Goal: Task Accomplishment & Management: Use online tool/utility

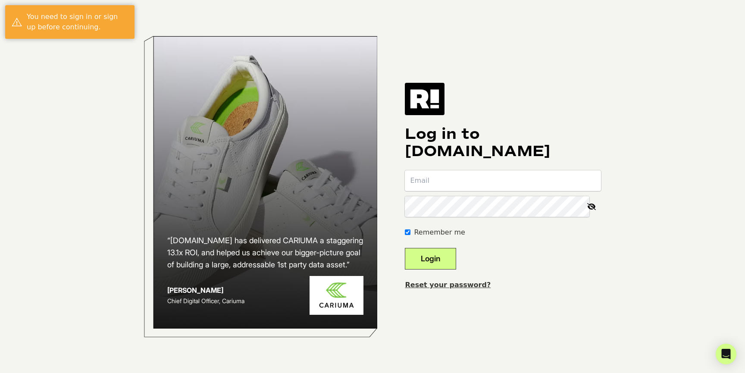
type input "[PERSON_NAME][EMAIL_ADDRESS][DOMAIN_NAME]"
click at [454, 251] on button "Login" at bounding box center [430, 259] width 51 height 22
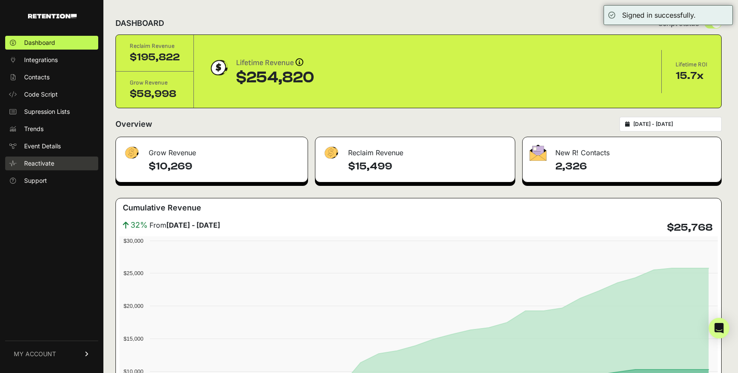
click at [46, 161] on span "Reactivate" at bounding box center [39, 163] width 30 height 9
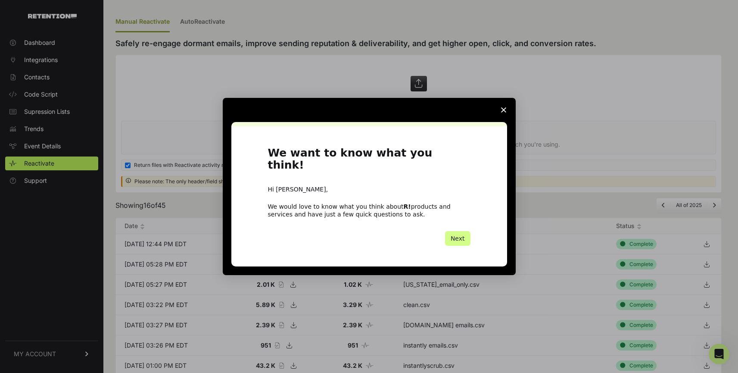
click at [504, 112] on polygon "Close survey" at bounding box center [503, 109] width 5 height 5
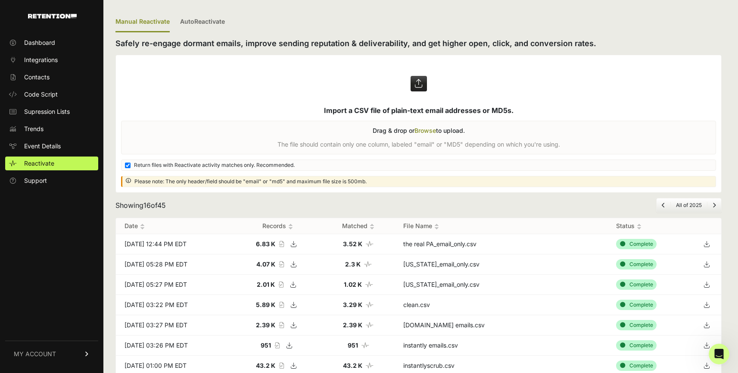
click at [424, 131] on label at bounding box center [419, 123] width 606 height 137
click at [0, 0] on input "file" at bounding box center [0, 0] width 0 height 0
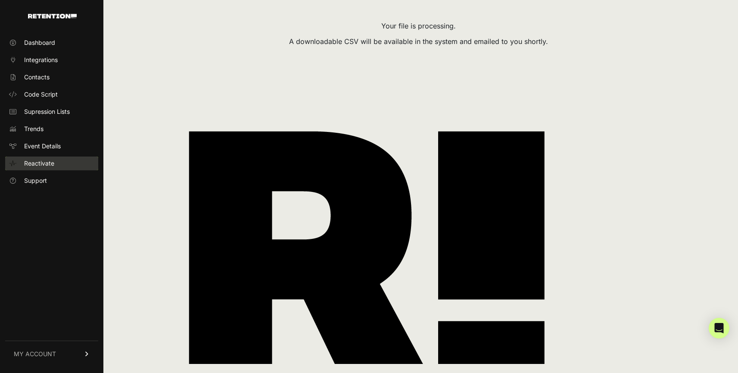
click at [36, 163] on span "Reactivate" at bounding box center [39, 163] width 30 height 9
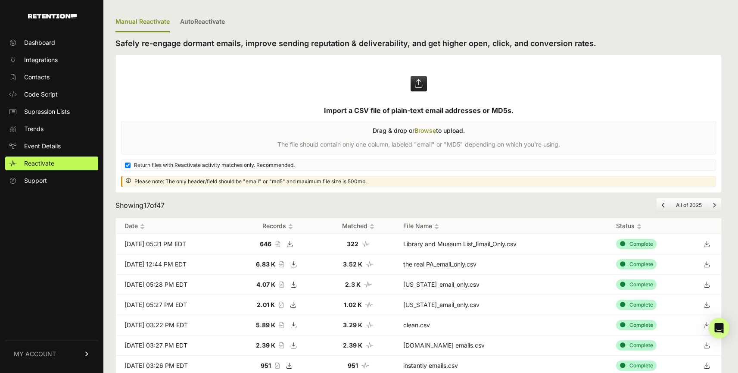
click at [711, 244] on icon at bounding box center [707, 243] width 12 height 13
